Goal: Task Accomplishment & Management: Use online tool/utility

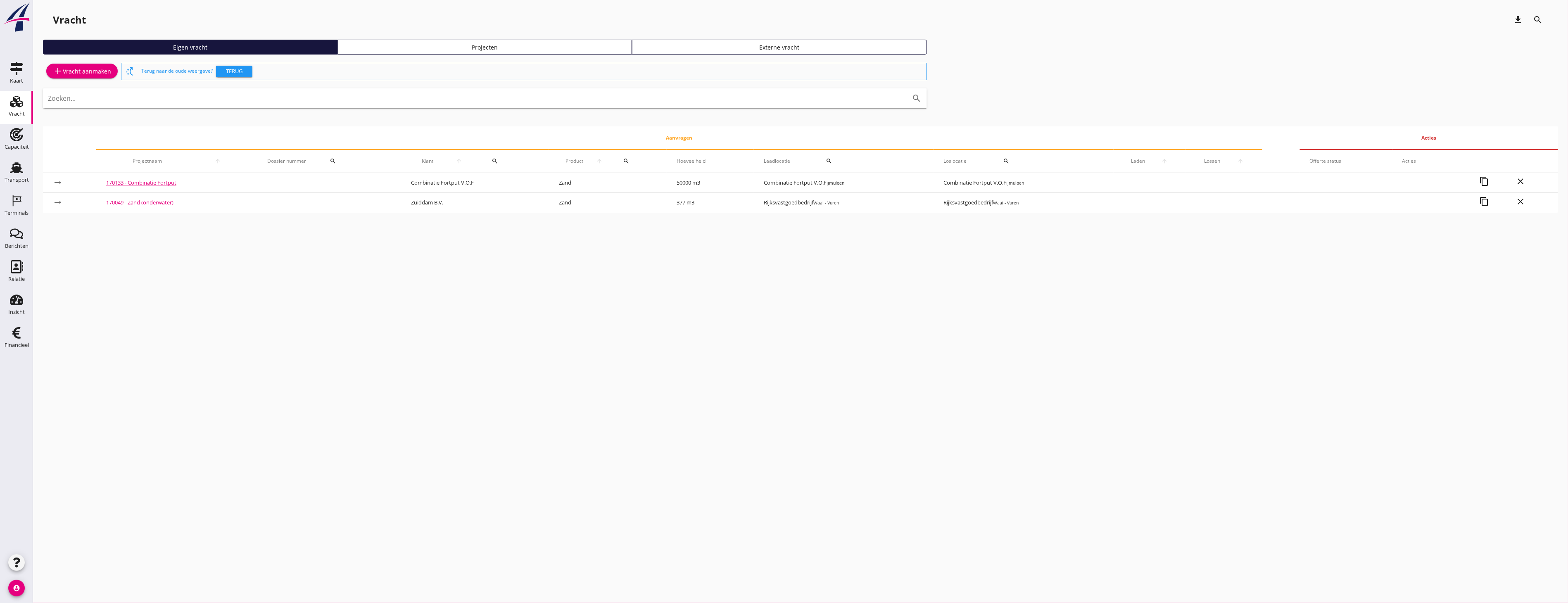
click at [16, 203] on icon "Terminals" at bounding box center [16, 201] width 13 height 13
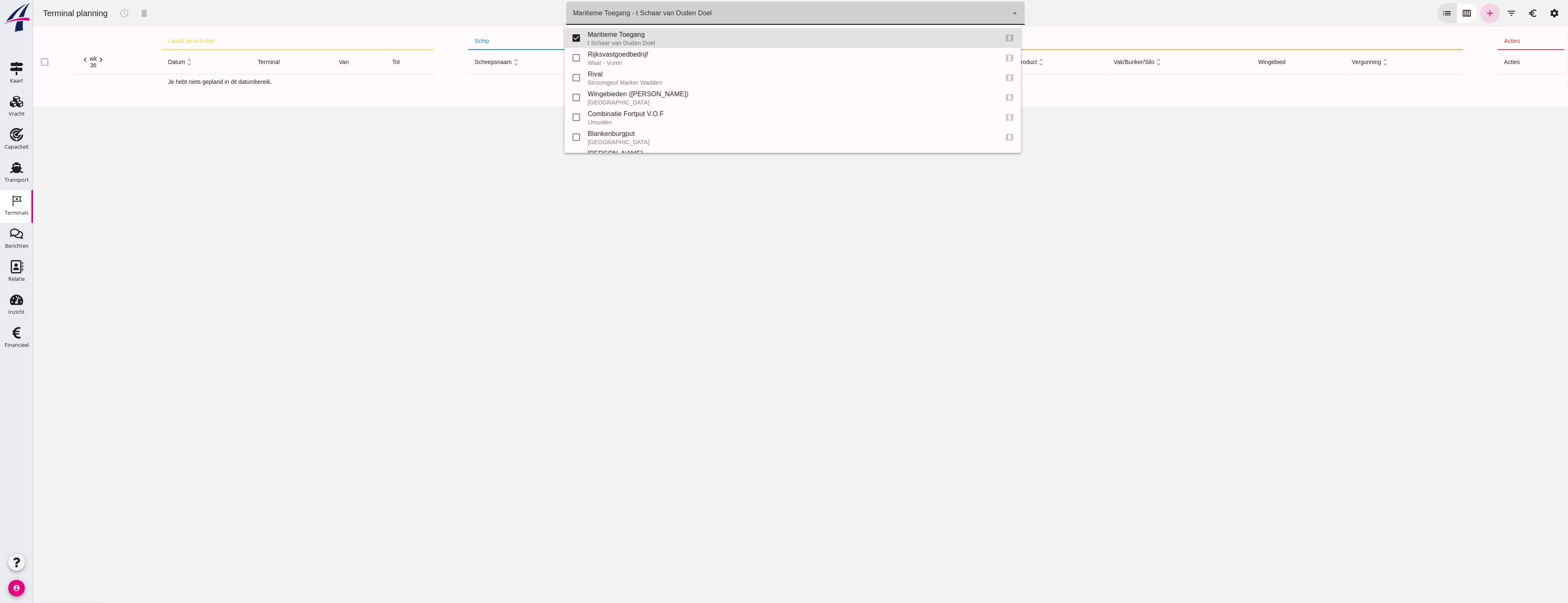
click at [923, 9] on div "Maritieme Toegang - t Schaar van Ouden Doel 453b08e2-5afb-49e8-a076-b9bc6000f457" at bounding box center [787, 13] width 442 height 23
click at [591, 135] on div "Blankenburgput" at bounding box center [789, 134] width 404 height 10
type input "e6c78bfd-e3f1-4bb9-b01e-b37ce3668b52"
checkbox input "false"
checkbox input "true"
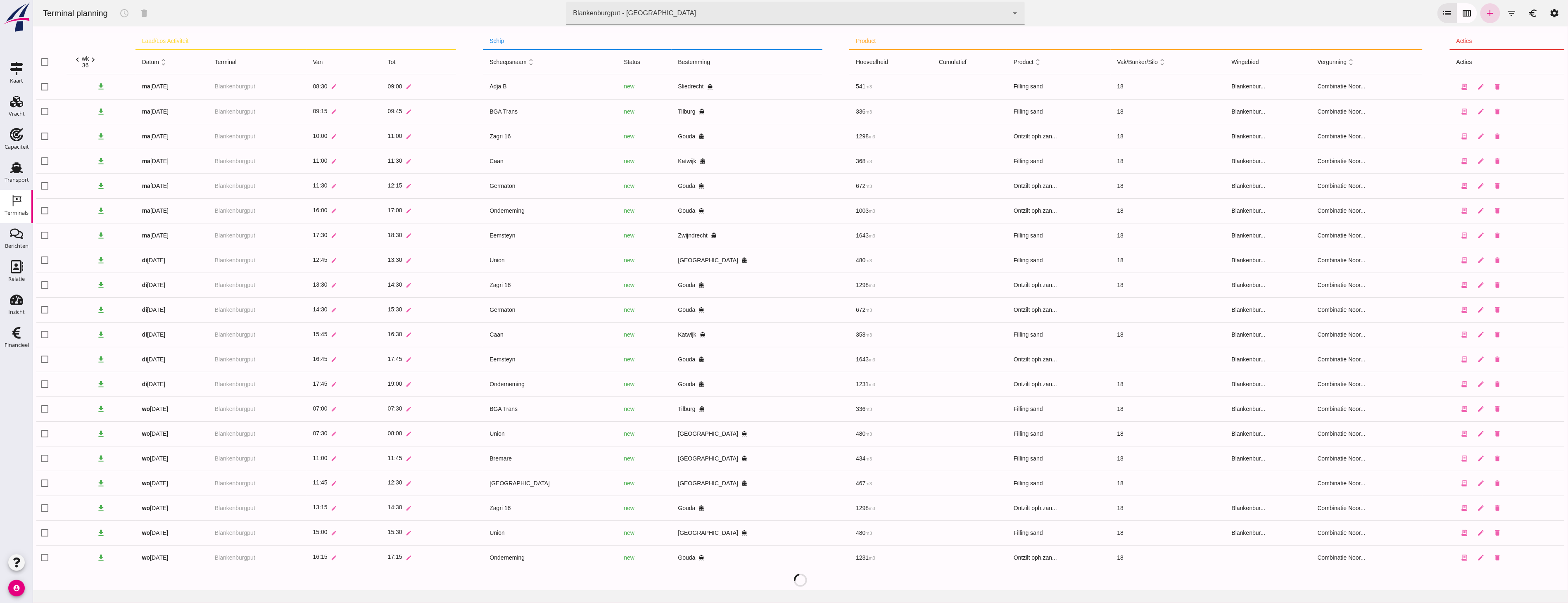
click at [1457, 15] on button "calendar_view_week" at bounding box center [1466, 13] width 20 height 20
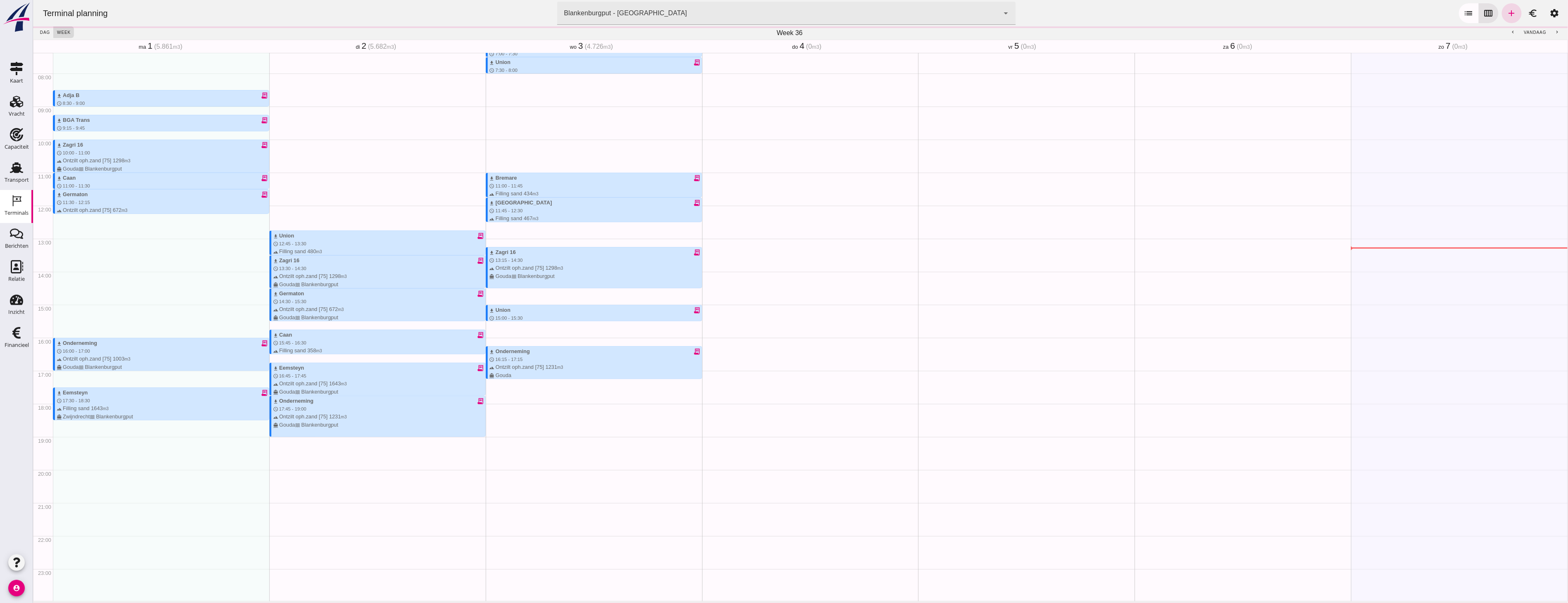
scroll to position [245, 0]
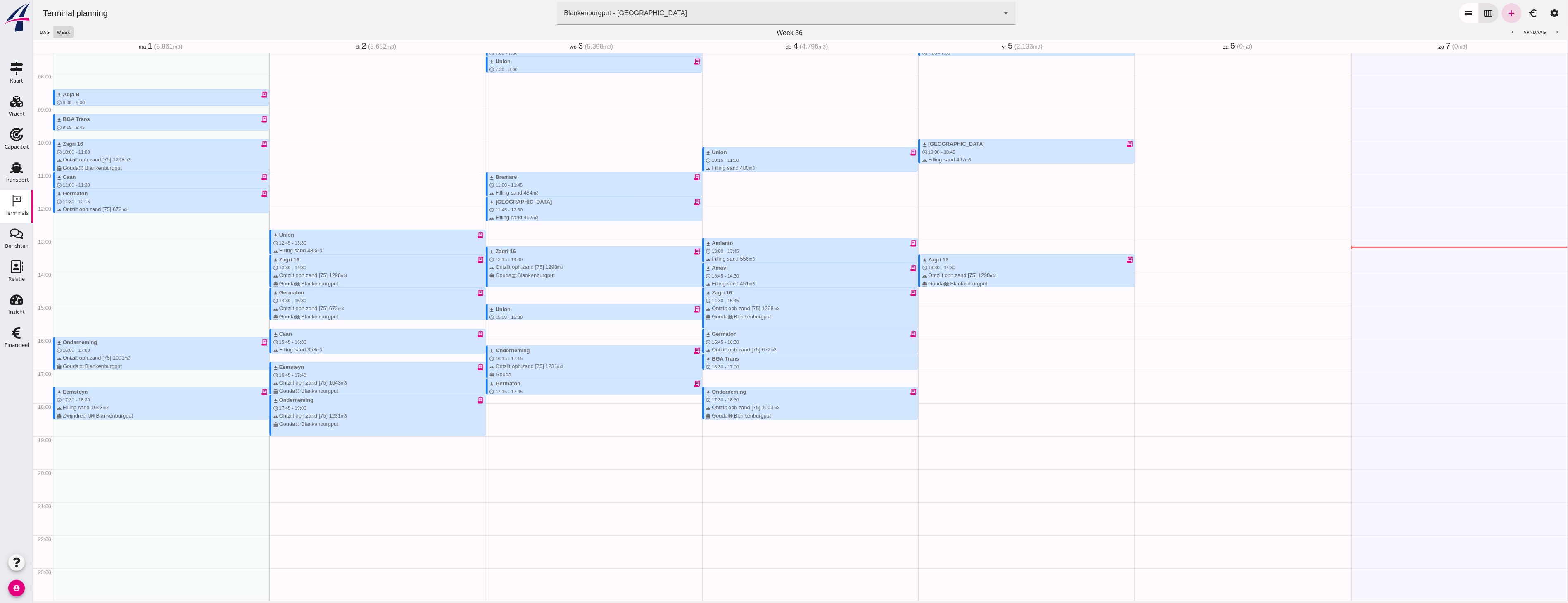
click at [1555, 18] on link "settings" at bounding box center [1554, 13] width 20 height 20
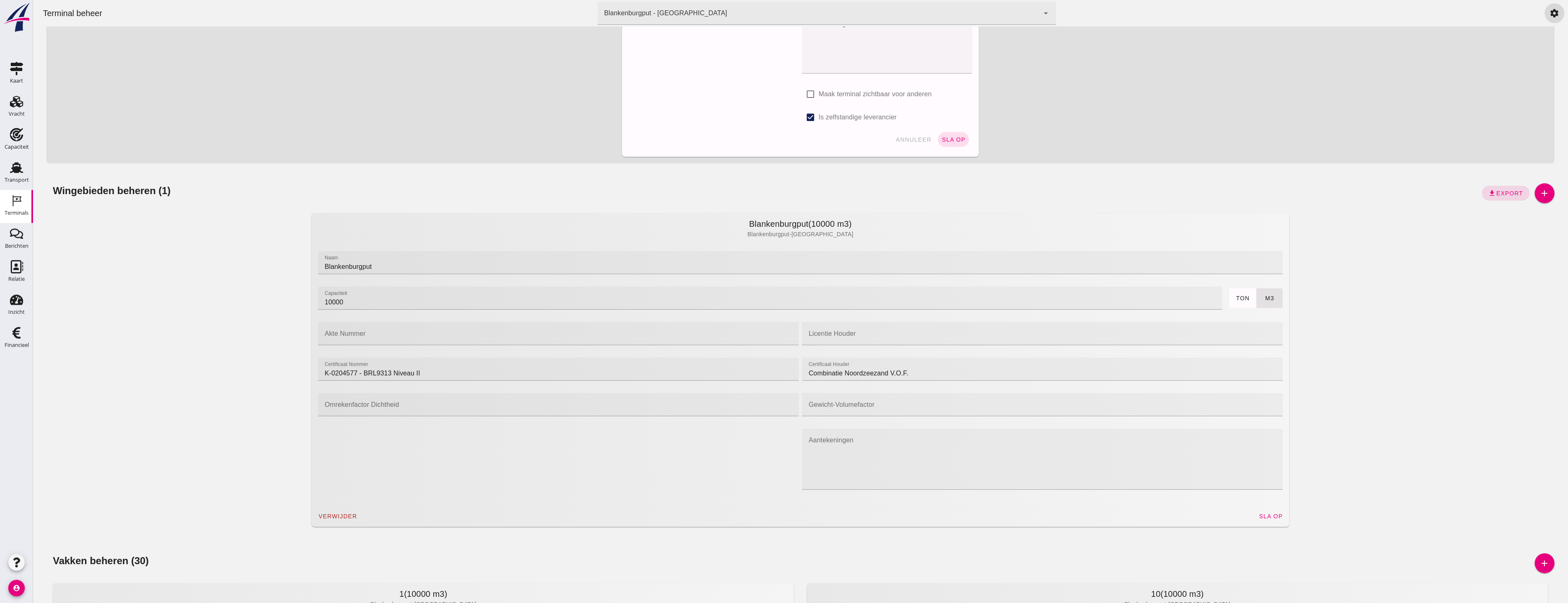
scroll to position [183, 0]
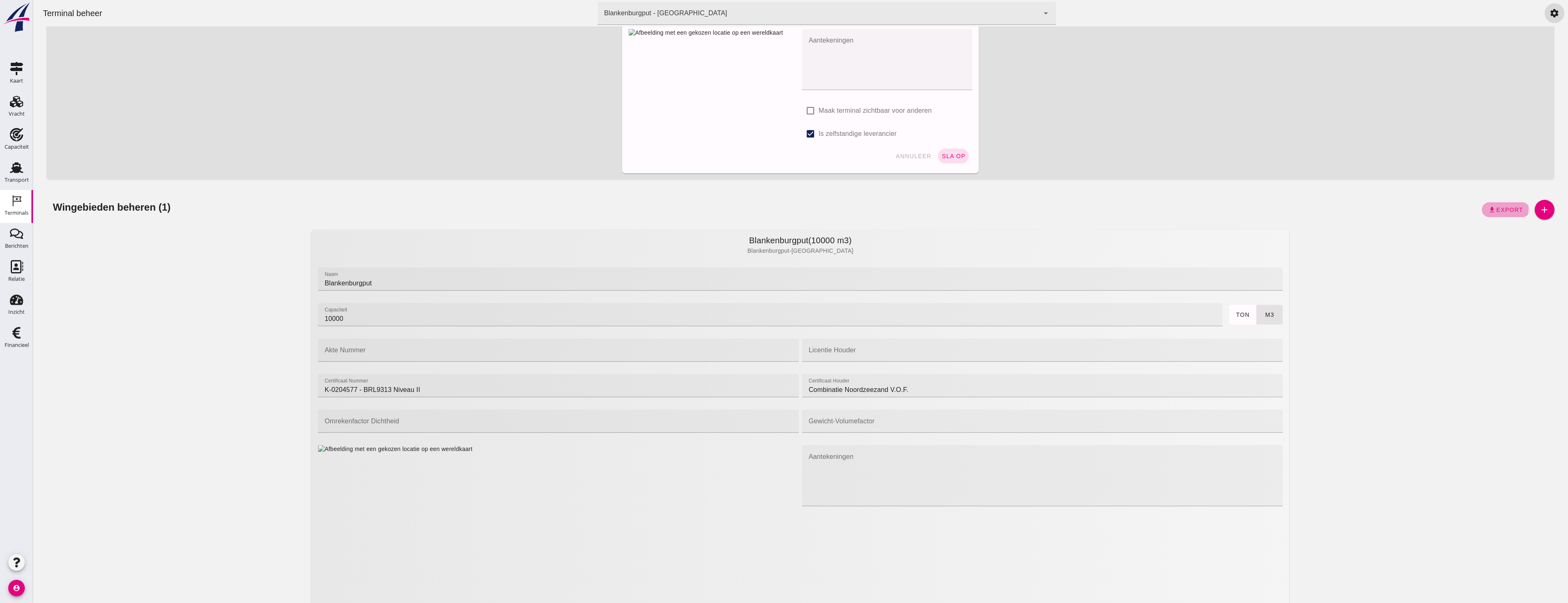
click at [1503, 206] on span "Export" at bounding box center [1509, 209] width 27 height 7
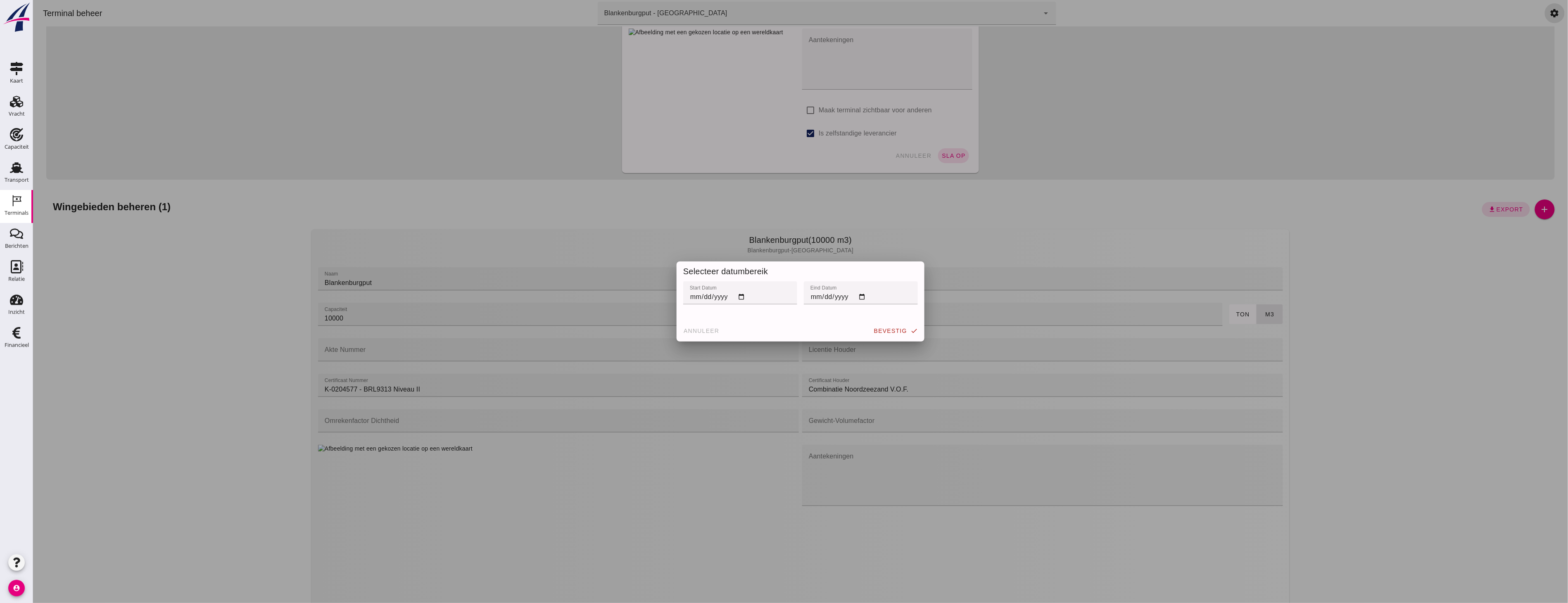
click at [739, 300] on input "start datum" at bounding box center [740, 293] width 114 height 23
type input "[DATE]"
click at [856, 298] on input "eind datum" at bounding box center [860, 293] width 114 height 23
type input "[DATE]"
click at [882, 325] on button "bevestig check" at bounding box center [895, 330] width 51 height 15
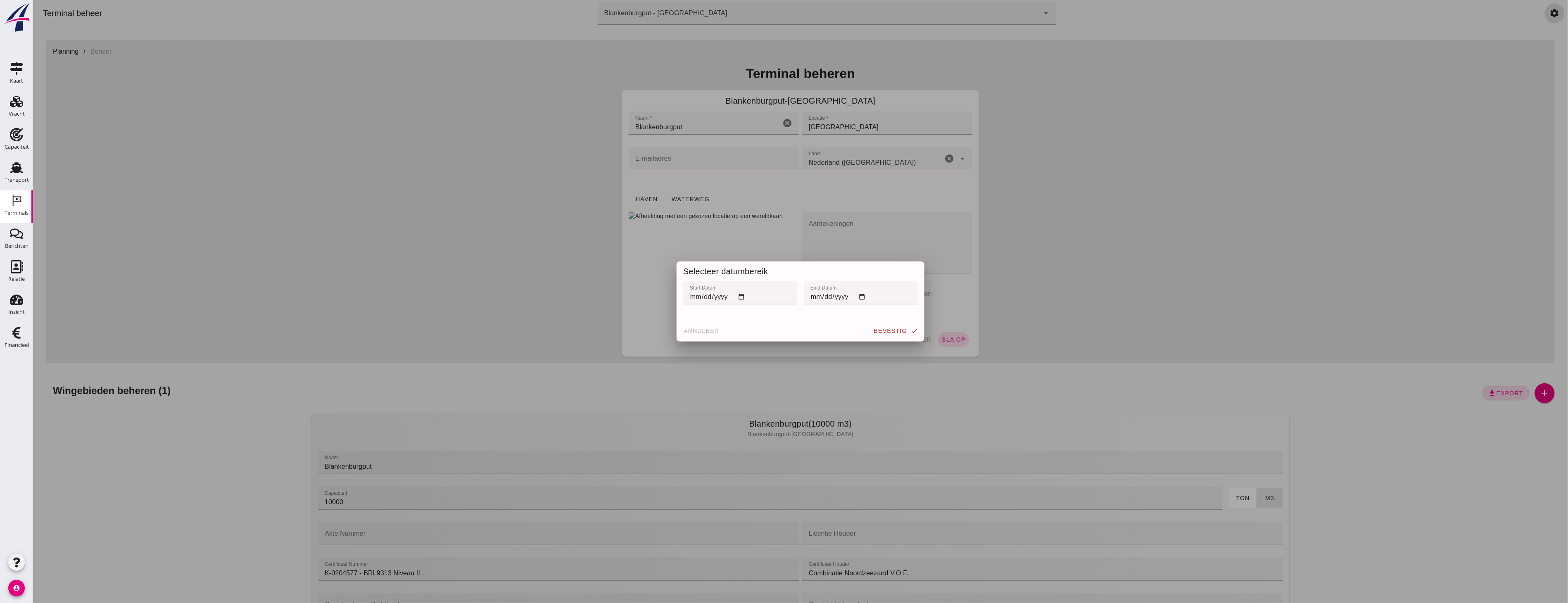
scroll to position [183, 0]
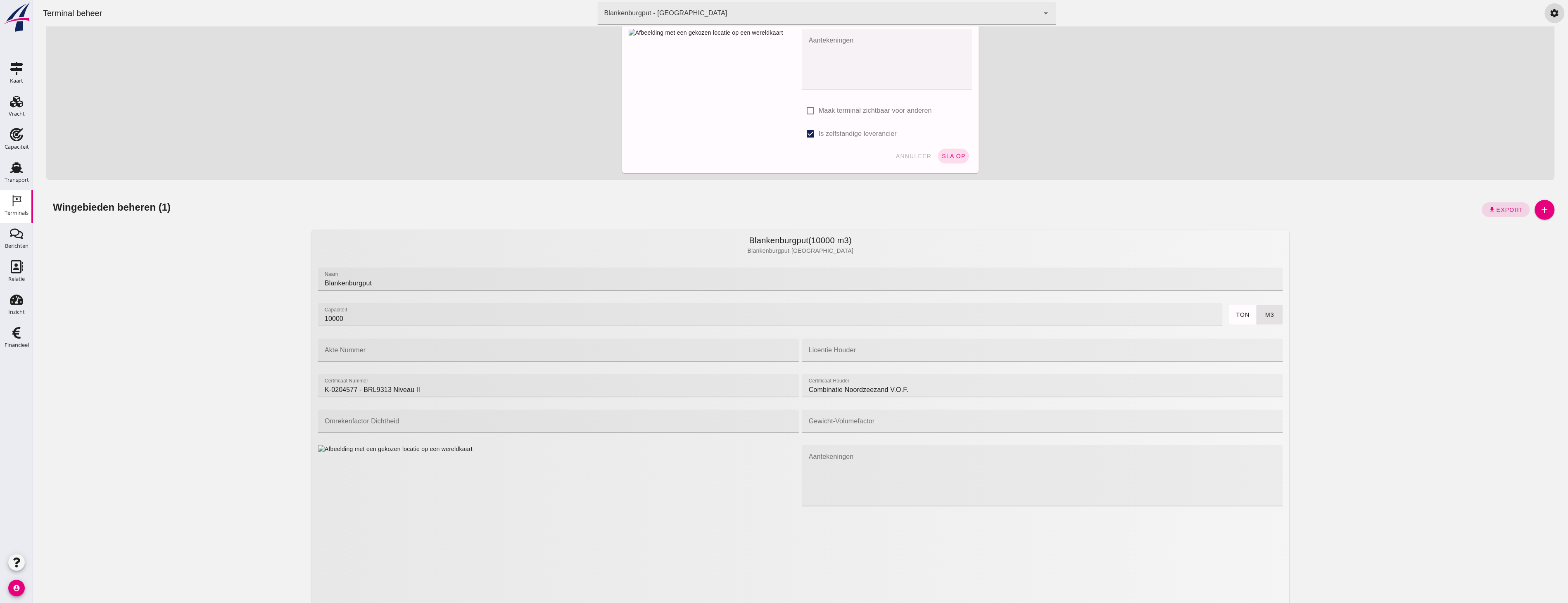
click at [1491, 267] on div "Blankenburgput (10000 m3) Blankenburgput - [GEOGRAPHIC_DATA] naam naam Blankenb…" at bounding box center [800, 486] width 1508 height 528
click at [1516, 209] on span "Export" at bounding box center [1509, 209] width 27 height 7
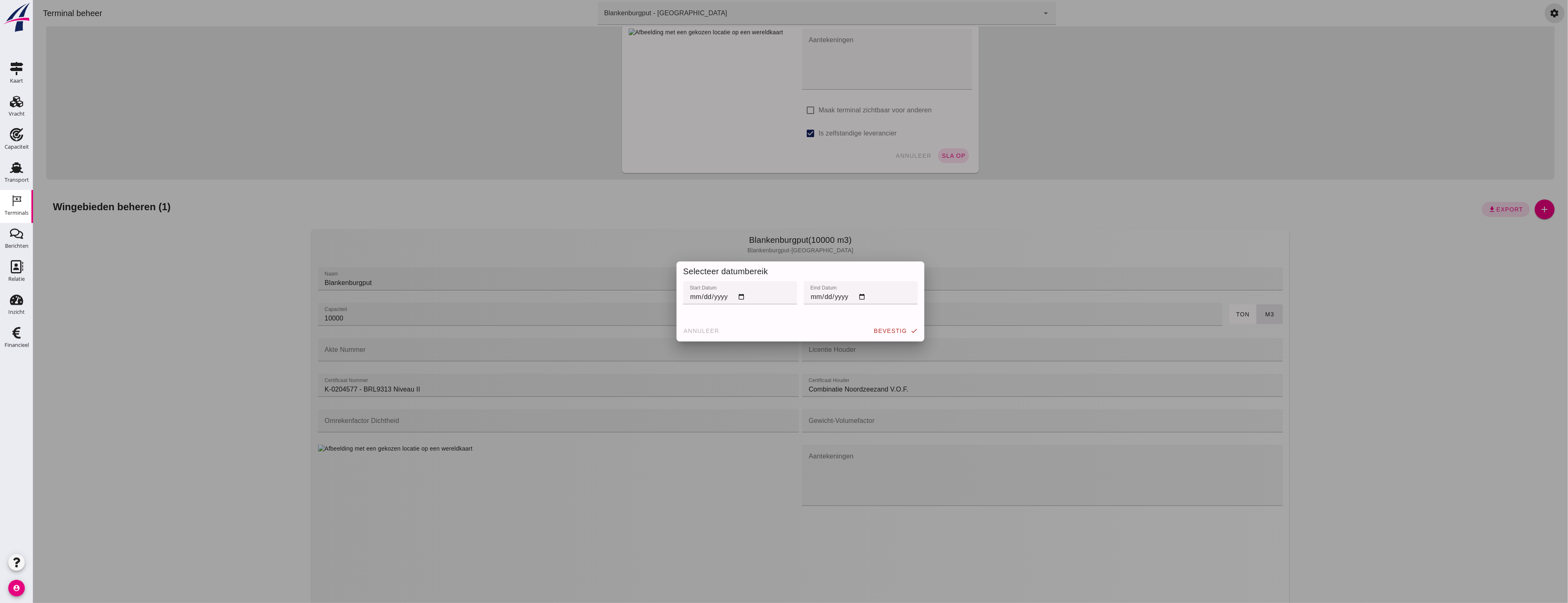
scroll to position [0, 0]
click at [740, 300] on input "[DATE]" at bounding box center [740, 293] width 114 height 23
click at [857, 299] on input "[DATE]" at bounding box center [860, 293] width 114 height 23
click at [890, 333] on span "bevestig" at bounding box center [890, 330] width 33 height 7
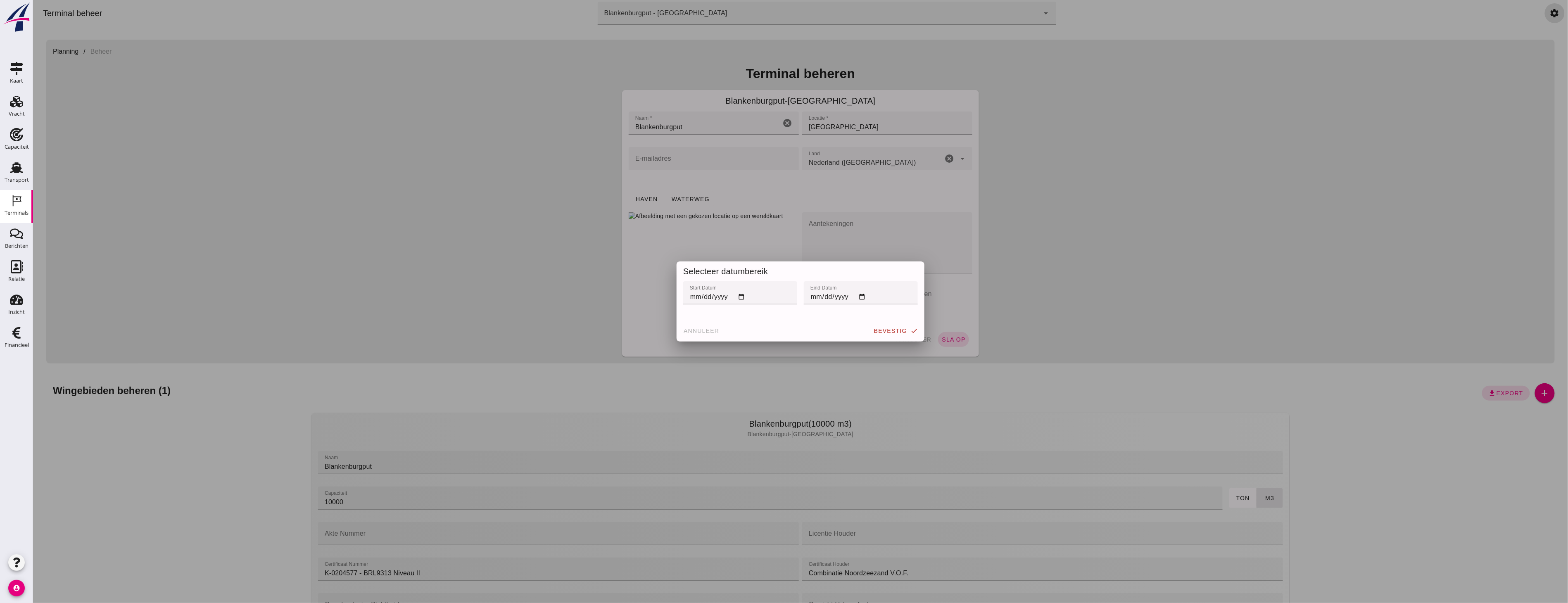
scroll to position [183, 0]
